Goal: Task Accomplishment & Management: Use online tool/utility

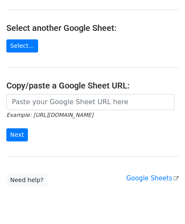
scroll to position [111, 0]
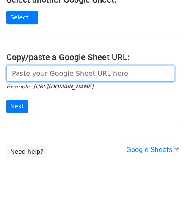
click at [40, 71] on input "url" at bounding box center [90, 74] width 168 height 16
paste input "[URL][DOMAIN_NAME]"
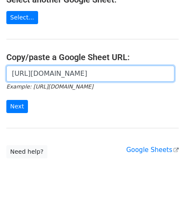
scroll to position [0, 188]
type input "[URL][DOMAIN_NAME]"
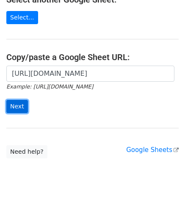
click at [15, 101] on input "Next" at bounding box center [17, 106] width 22 height 13
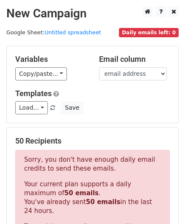
scroll to position [286, 0]
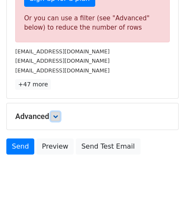
click at [59, 117] on link at bounding box center [55, 116] width 9 height 9
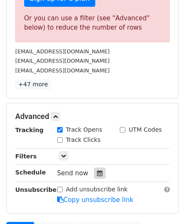
click at [97, 170] on icon at bounding box center [100, 173] width 6 height 6
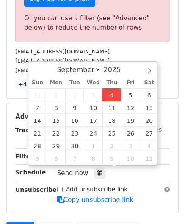
type input "2025-09-04 12:00"
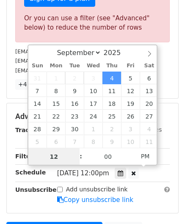
scroll to position [0, 0]
paste input "8"
type input "8"
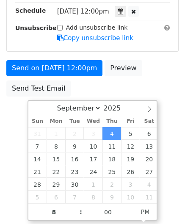
type input "2025-09-04 20:00"
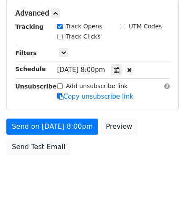
scroll to position [389, 0]
